Goal: Task Accomplishment & Management: Manage account settings

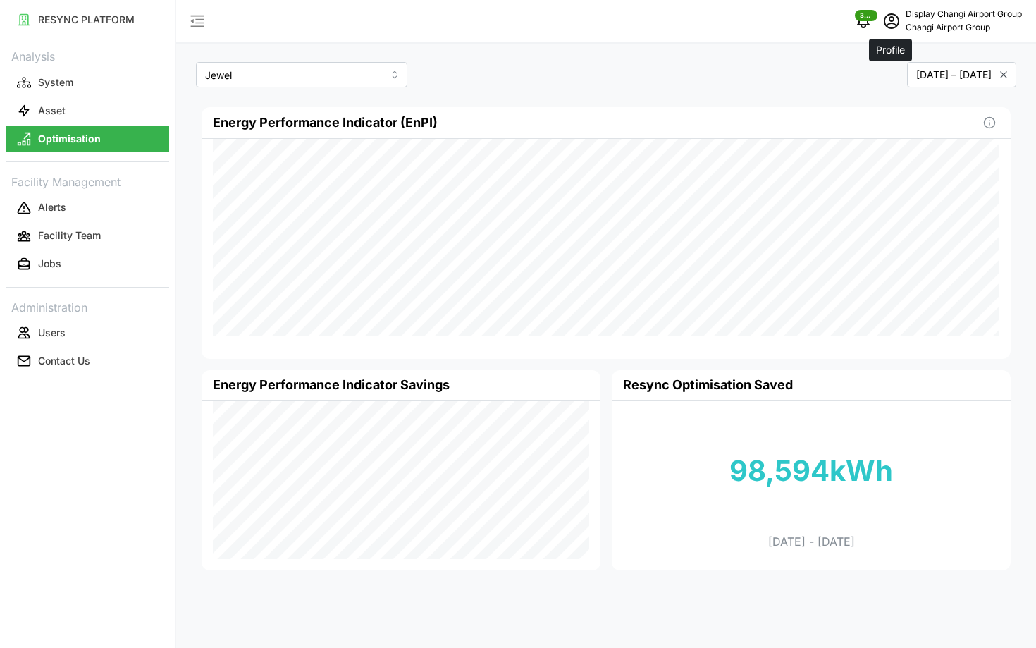
click at [881, 30] on span "schedule" at bounding box center [891, 21] width 27 height 27
click at [897, 111] on icon "button" at bounding box center [896, 107] width 10 height 10
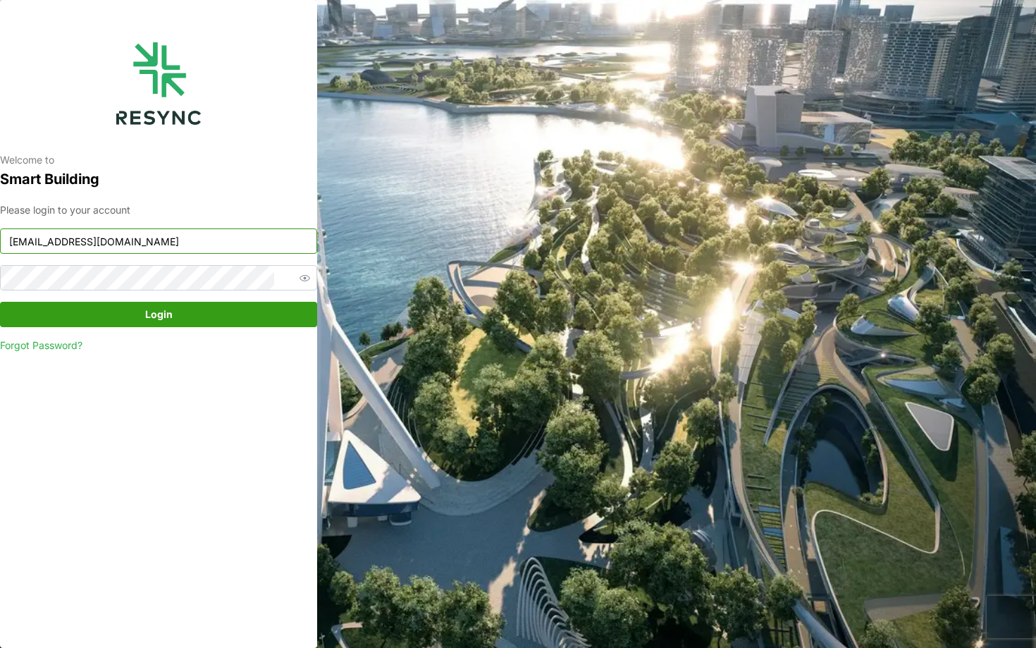
click at [73, 242] on input "[EMAIL_ADDRESS][DOMAIN_NAME]" at bounding box center [158, 240] width 317 height 25
type input "[EMAIL_ADDRESS][DOMAIN_NAME]"
click at [146, 306] on span "Login" at bounding box center [158, 314] width 27 height 24
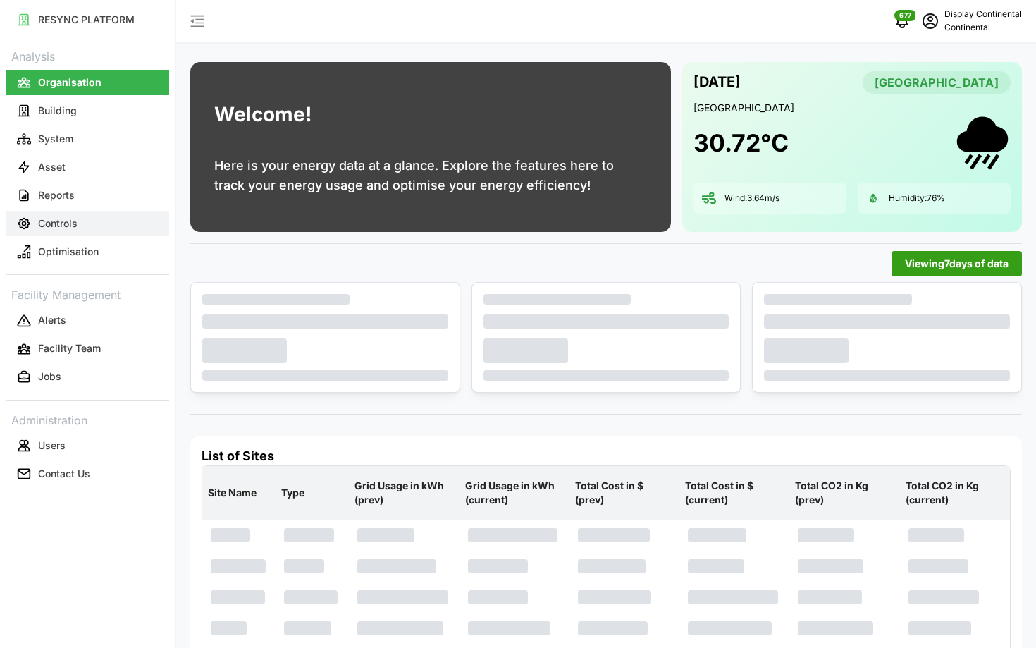
click at [109, 216] on button "Controls" at bounding box center [88, 223] width 164 height 25
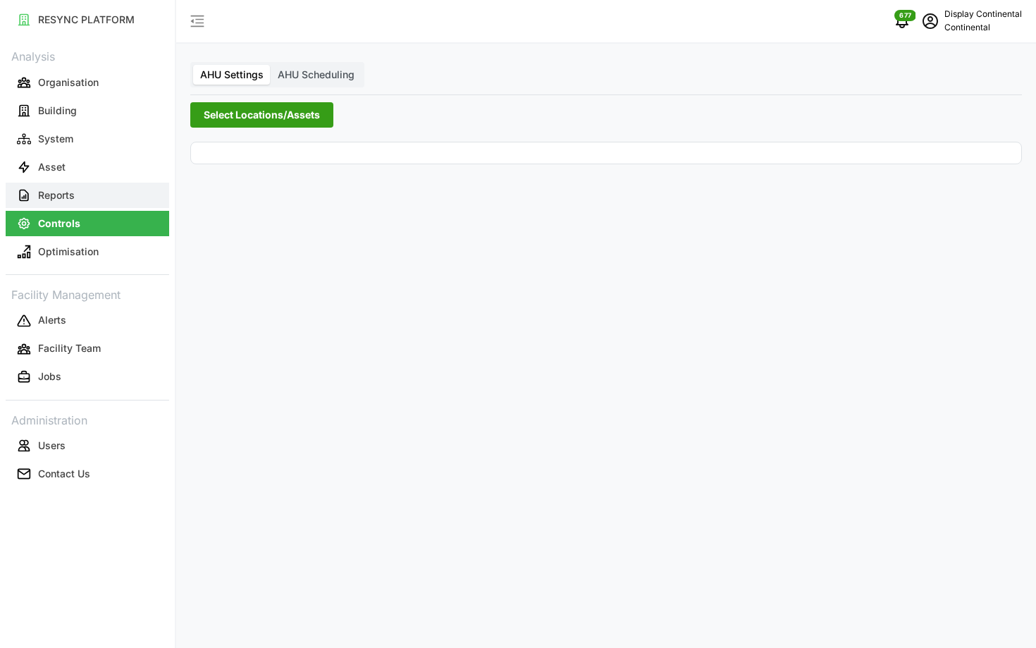
click at [101, 204] on button "Reports" at bounding box center [88, 195] width 164 height 25
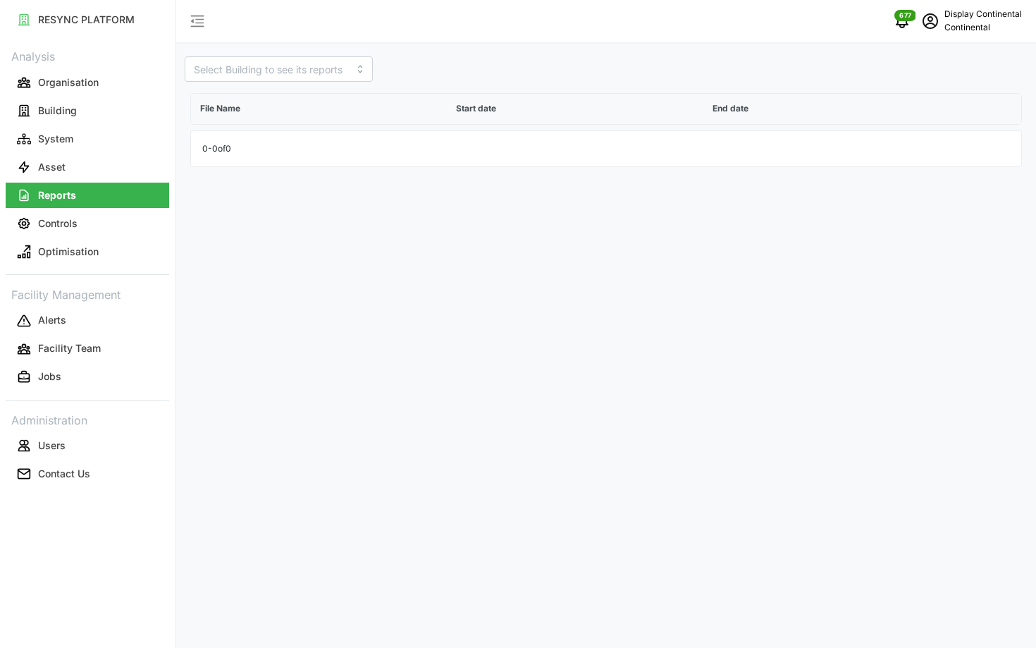
click at [93, 185] on button "Reports" at bounding box center [88, 195] width 164 height 25
click at [59, 173] on p "Asset" at bounding box center [51, 167] width 27 height 14
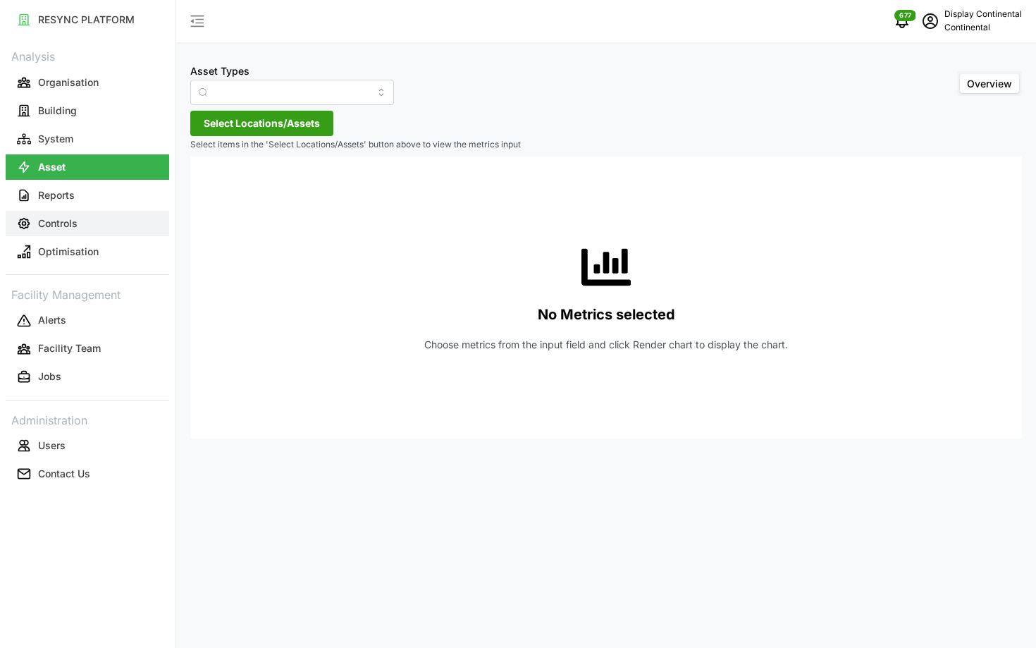
type input "Air Handling Unit"
click at [94, 221] on button "Controls" at bounding box center [88, 223] width 164 height 25
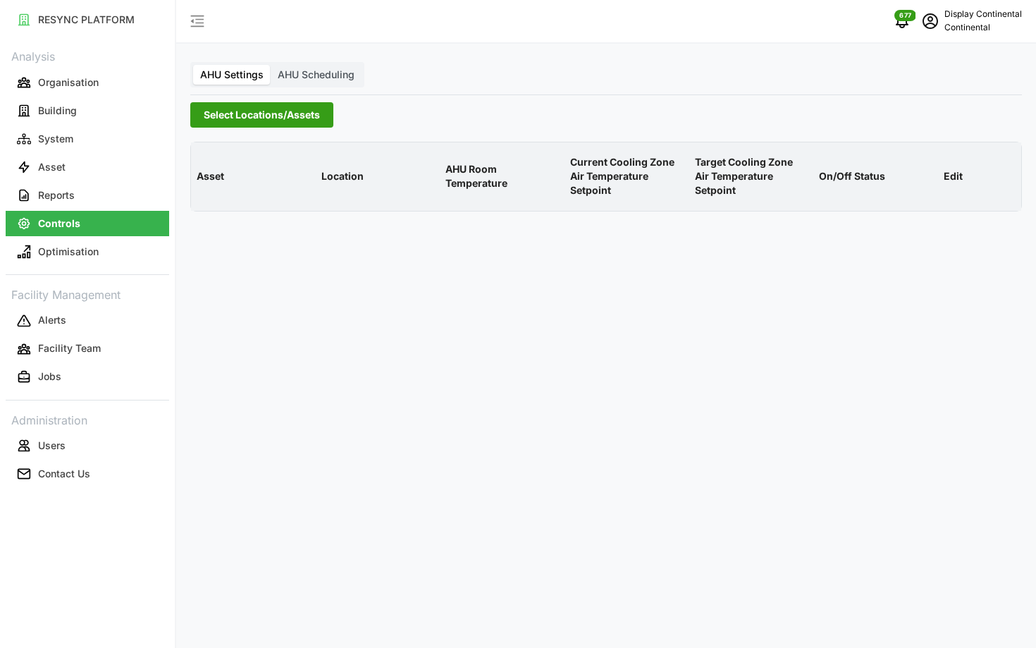
click at [226, 108] on span "Select Locations/Assets" at bounding box center [262, 115] width 116 height 24
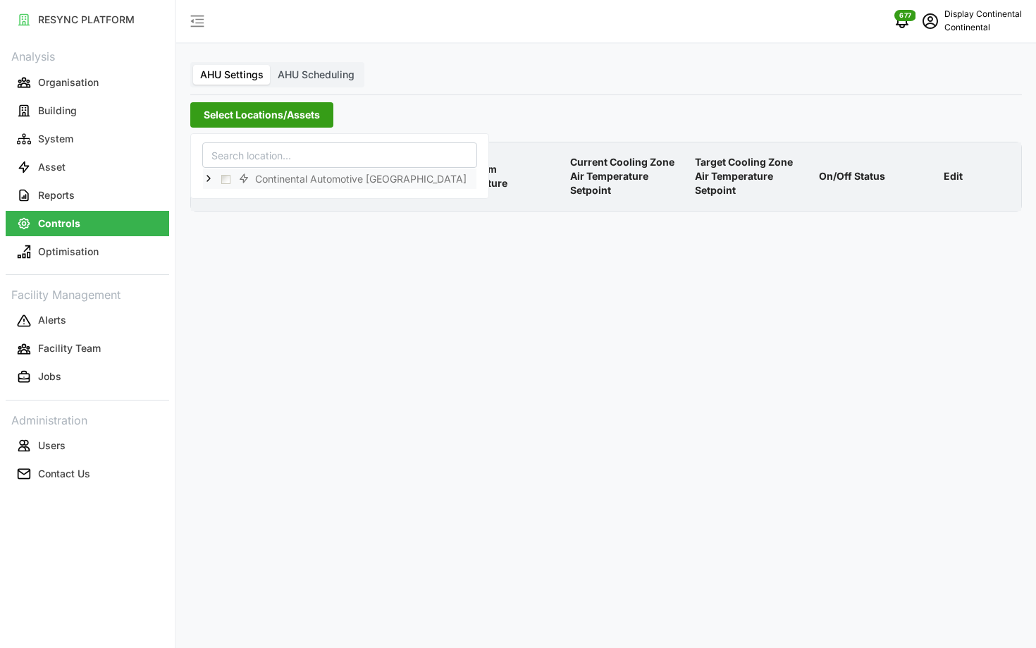
click at [203, 184] on div "Continental Automotive Singapore" at bounding box center [340, 178] width 274 height 20
click at [211, 179] on icon at bounding box center [208, 178] width 11 height 11
click at [237, 203] on span "Select CA1" at bounding box center [237, 199] width 9 height 9
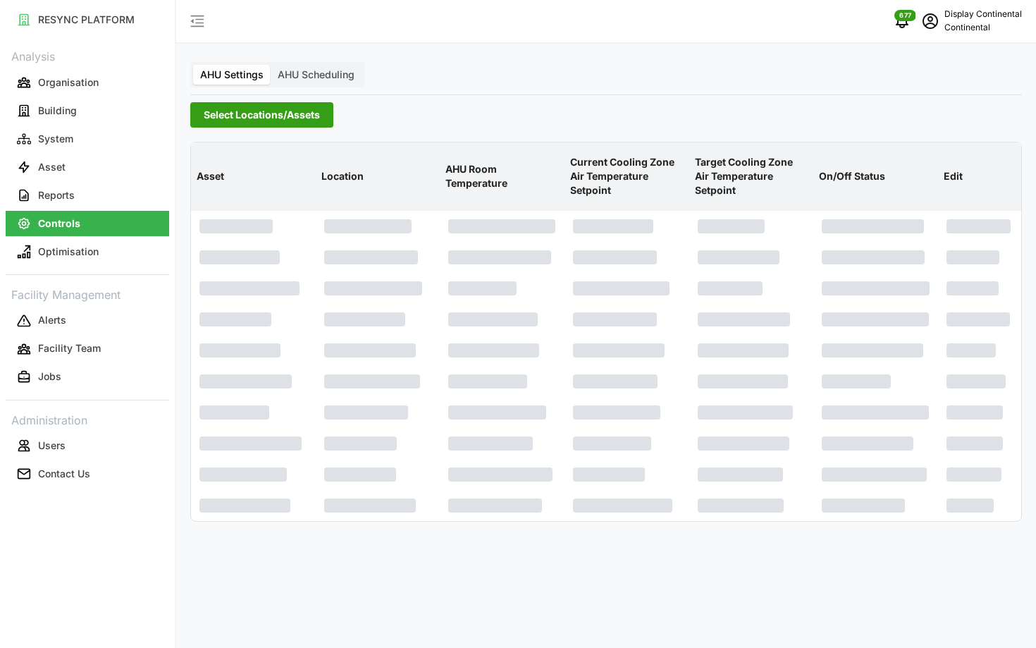
click at [573, 163] on p "Current Cooling Zone Air Temperature Setpoint" at bounding box center [626, 177] width 119 height 66
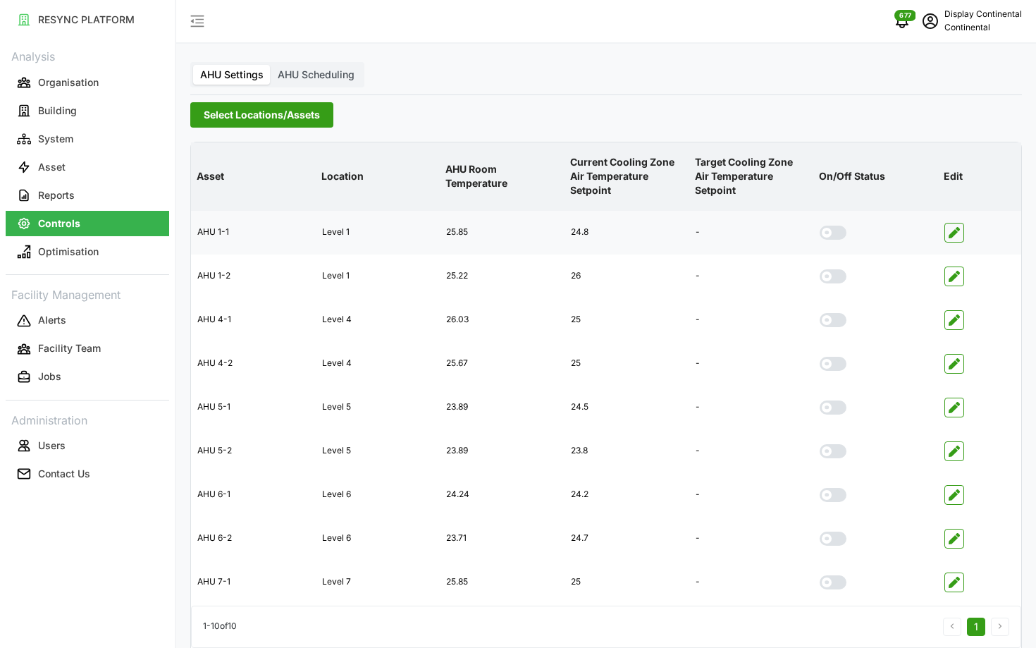
scroll to position [56, 0]
